Goal: Register for event/course

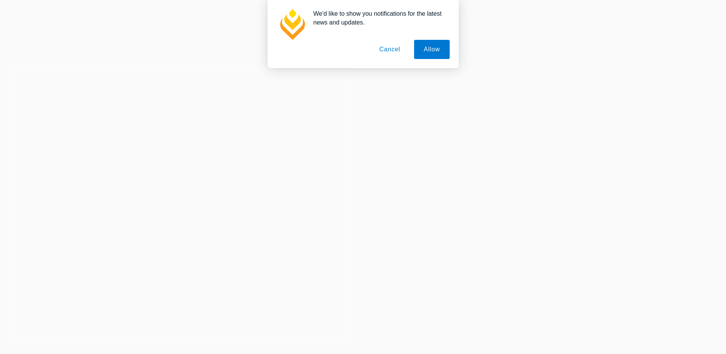
click at [389, 51] on button "Cancel" at bounding box center [390, 49] width 40 height 19
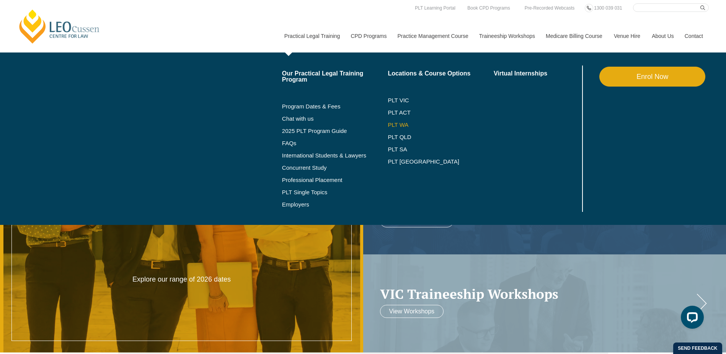
click at [398, 123] on link "PLT WA" at bounding box center [431, 125] width 87 height 6
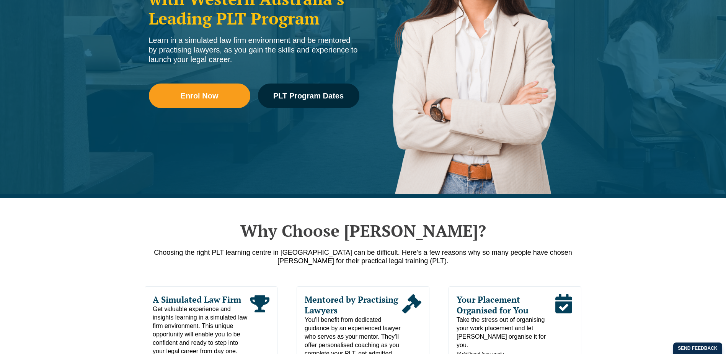
scroll to position [258, 0]
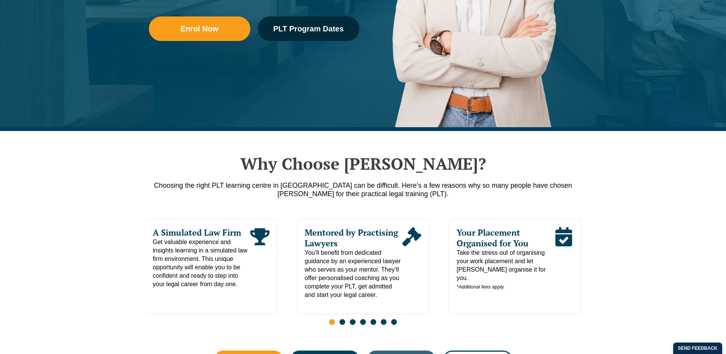
click at [209, 35] on div "Leo Cussen Centre for Law Search here Practical Legal Training Our Practical Le…" at bounding box center [362, 27] width 691 height 49
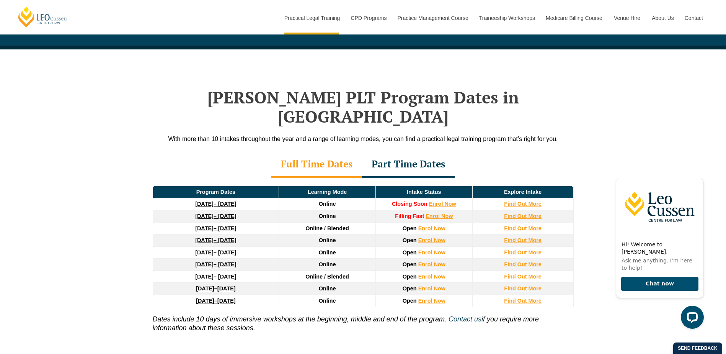
scroll to position [957, 0]
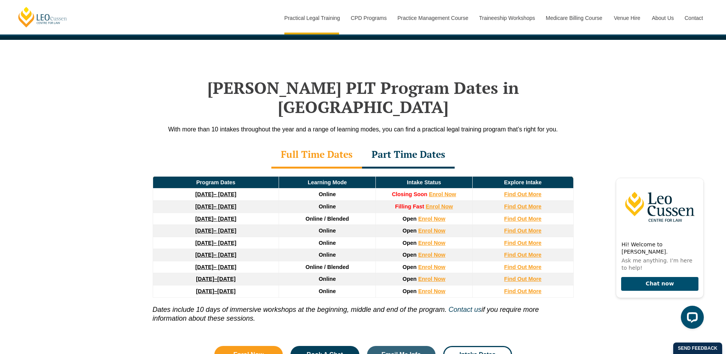
click at [317, 225] on td "Online" at bounding box center [327, 231] width 97 height 12
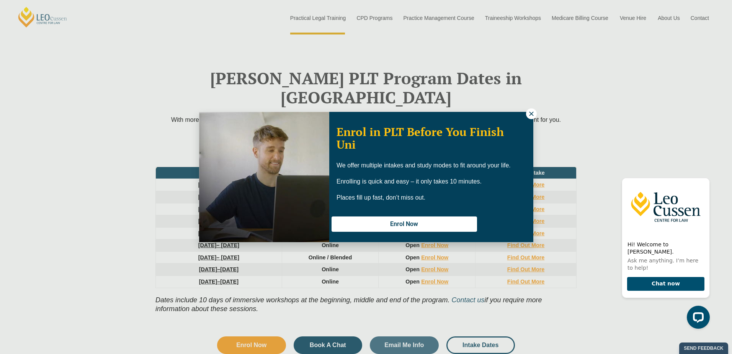
click at [531, 111] on icon at bounding box center [531, 113] width 7 height 7
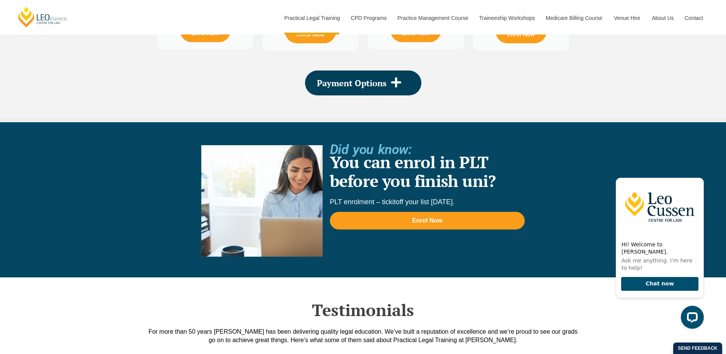
scroll to position [1569, 0]
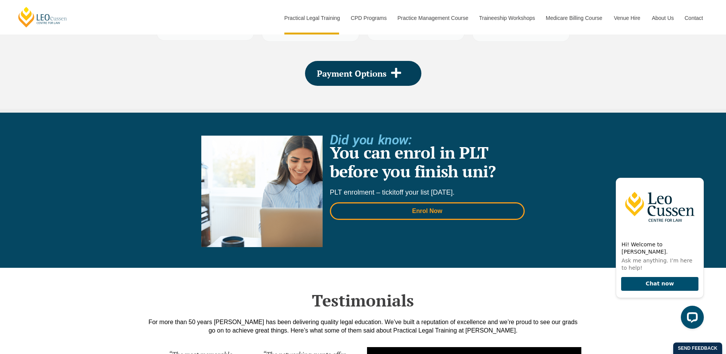
click at [419, 202] on link "Enrol Now" at bounding box center [427, 211] width 195 height 18
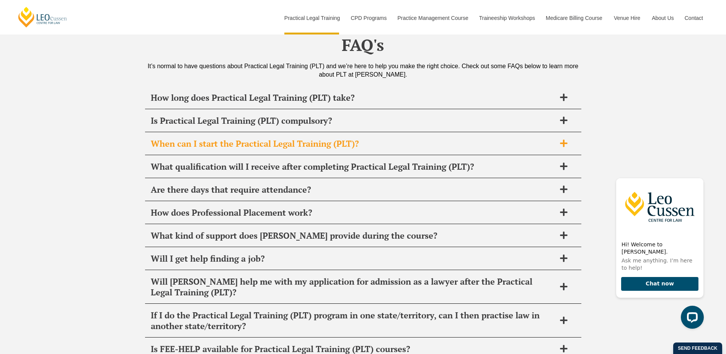
scroll to position [3596, 0]
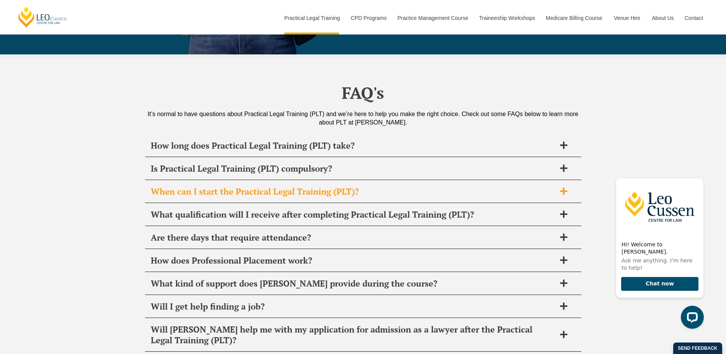
click at [187, 186] on h2 "When can I start the Practical Legal Training (PLT)?" at bounding box center [353, 191] width 405 height 11
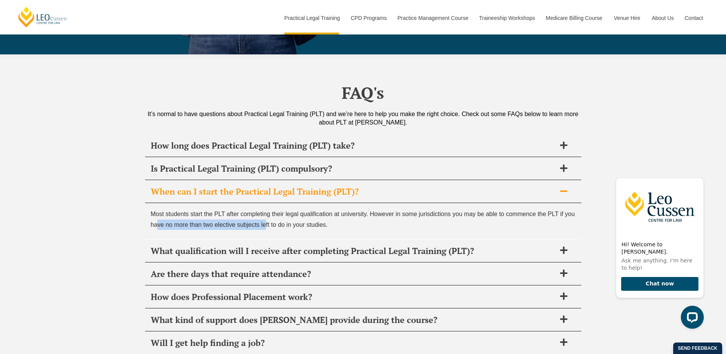
drag, startPoint x: 156, startPoint y: 195, endPoint x: 266, endPoint y: 192, distance: 110.2
click at [266, 209] on p "Most students start the PLT after completing their legal qualification at unive…" at bounding box center [363, 219] width 425 height 21
drag, startPoint x: 266, startPoint y: 192, endPoint x: 248, endPoint y: 199, distance: 19.1
click at [248, 210] on span "Most students start the PLT after completing their legal qualification at unive…" at bounding box center [363, 218] width 424 height 17
